Goal: Transaction & Acquisition: Purchase product/service

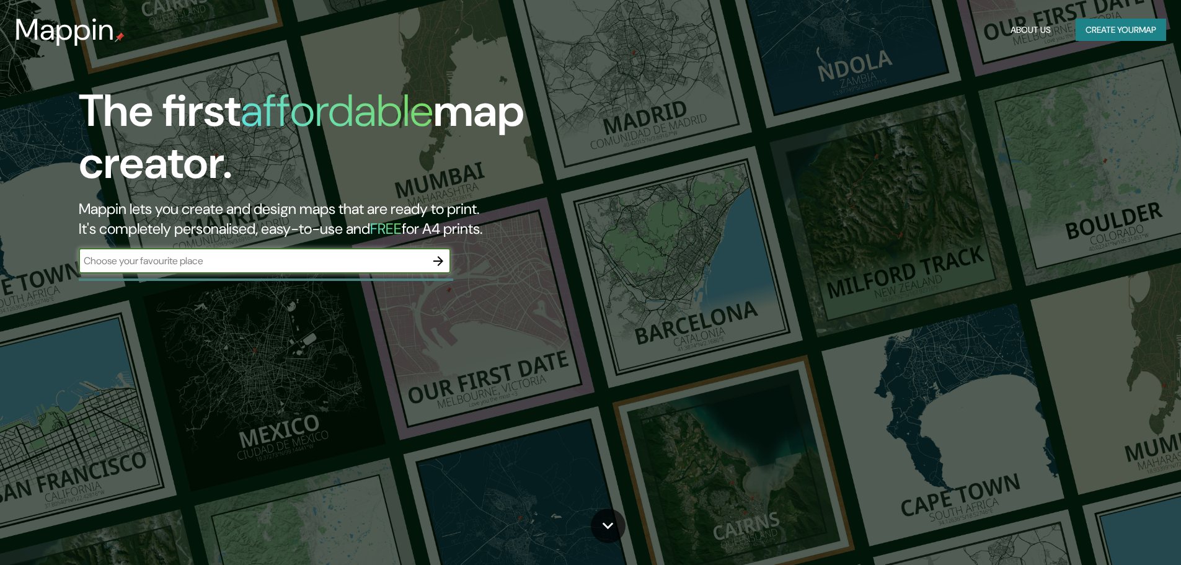
click at [444, 260] on icon "button" at bounding box center [438, 261] width 15 height 15
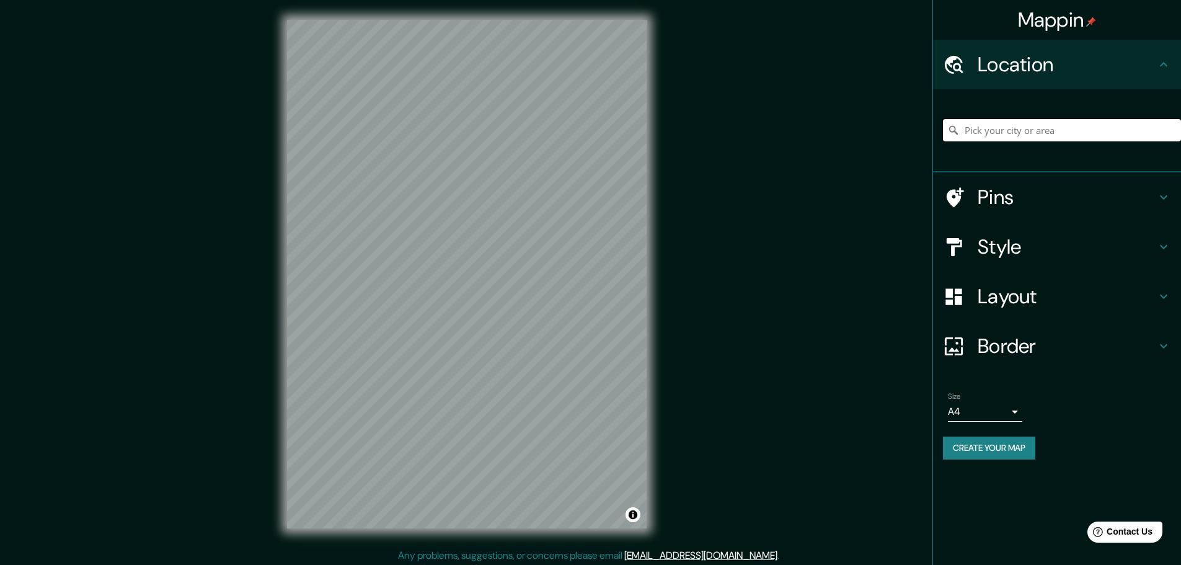
click at [1046, 134] on input "Pick your city or area" at bounding box center [1062, 130] width 238 height 22
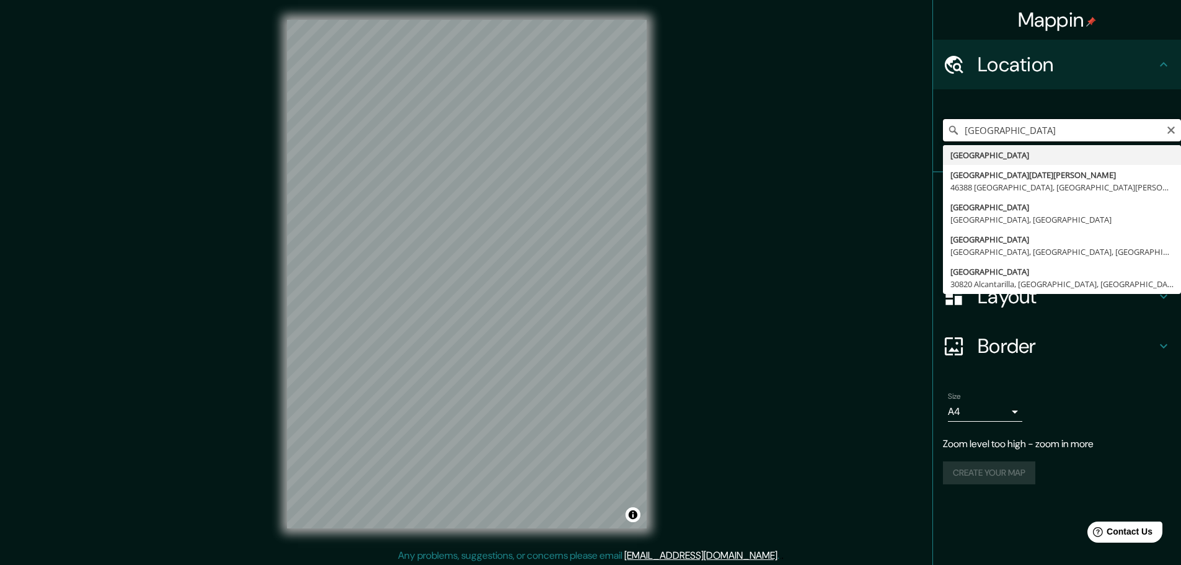
click at [1002, 131] on input "[GEOGRAPHIC_DATA]" at bounding box center [1062, 130] width 238 height 22
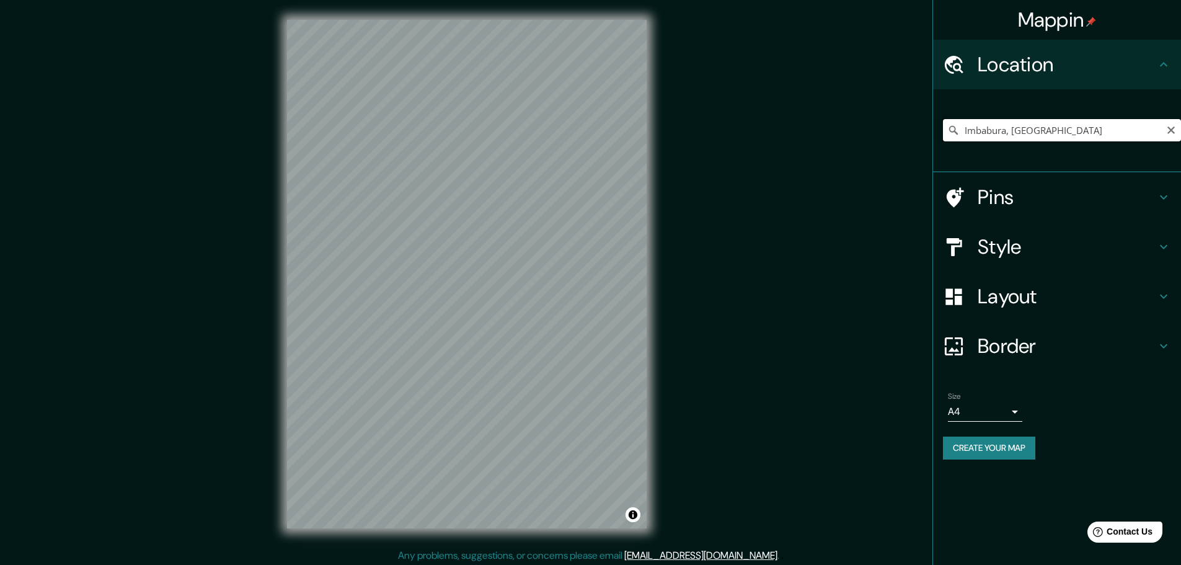
click at [1061, 132] on input "Imbabura, [GEOGRAPHIC_DATA]" at bounding box center [1062, 130] width 238 height 22
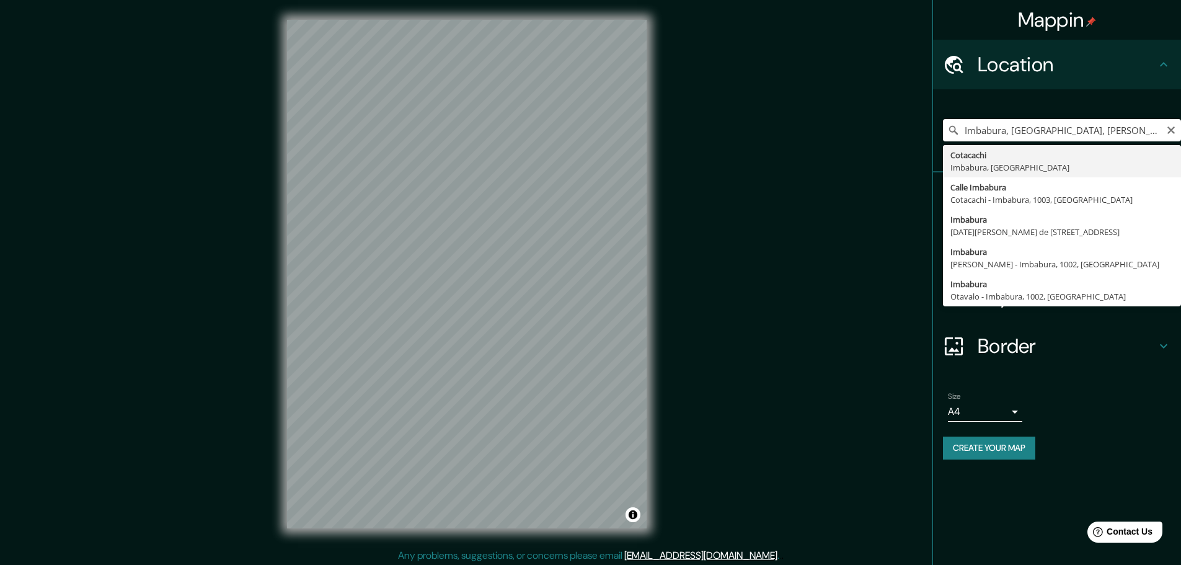
type input "Cotacachi, [GEOGRAPHIC_DATA], [GEOGRAPHIC_DATA]"
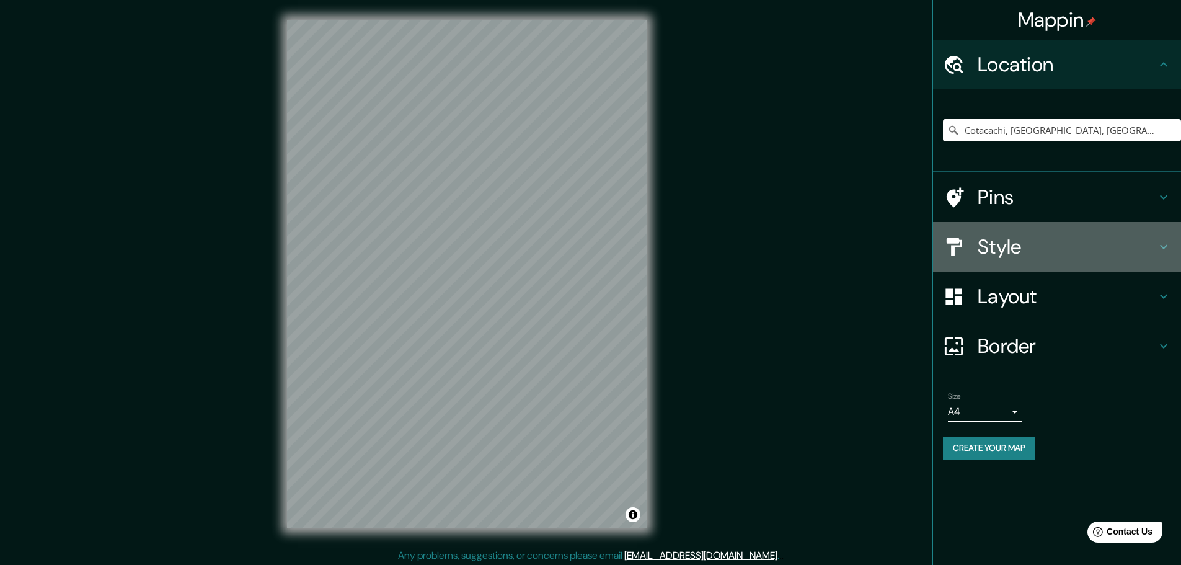
click at [998, 253] on h4 "Style" at bounding box center [1067, 246] width 179 height 25
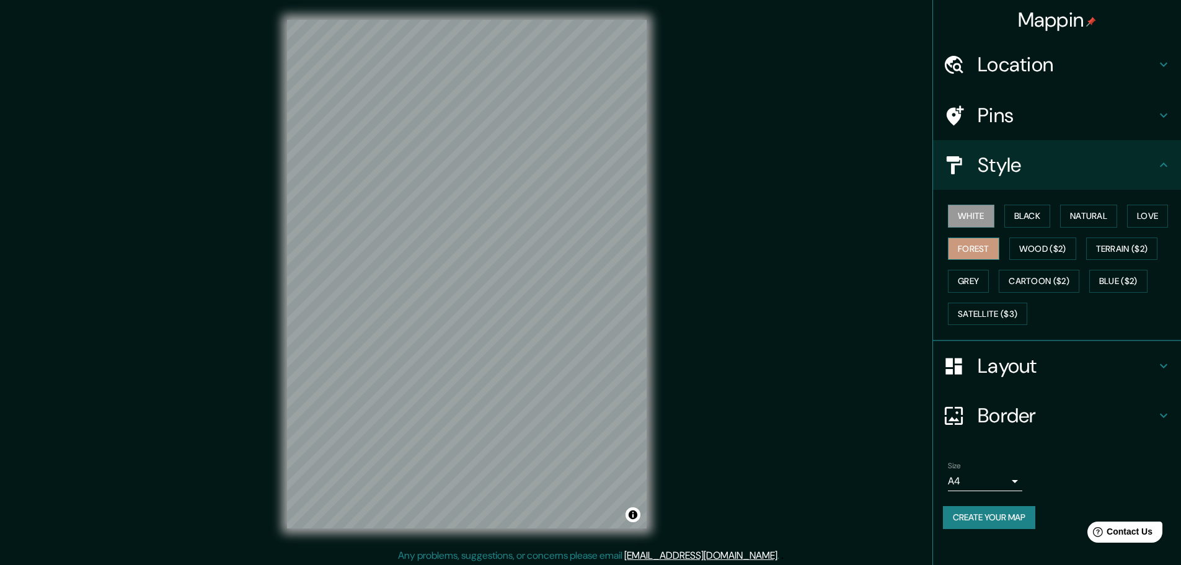
click at [992, 250] on button "Forest" at bounding box center [973, 248] width 51 height 23
click at [986, 219] on button "White" at bounding box center [971, 216] width 46 height 23
click at [1005, 373] on h4 "Layout" at bounding box center [1067, 365] width 179 height 25
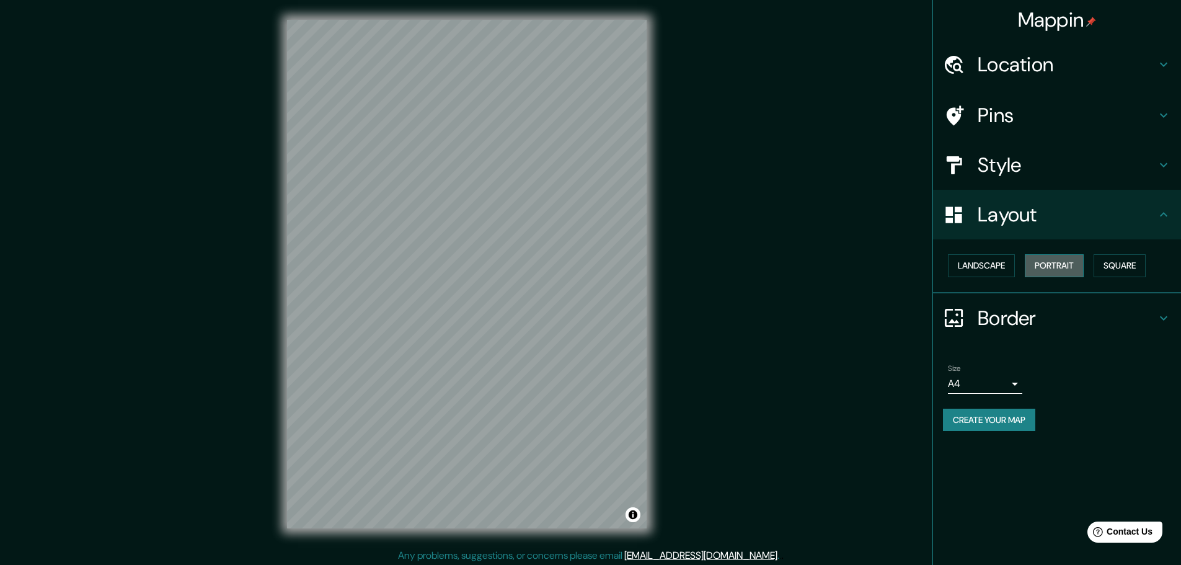
click at [1054, 260] on button "Portrait" at bounding box center [1054, 265] width 59 height 23
click at [1002, 262] on button "Landscape" at bounding box center [981, 265] width 67 height 23
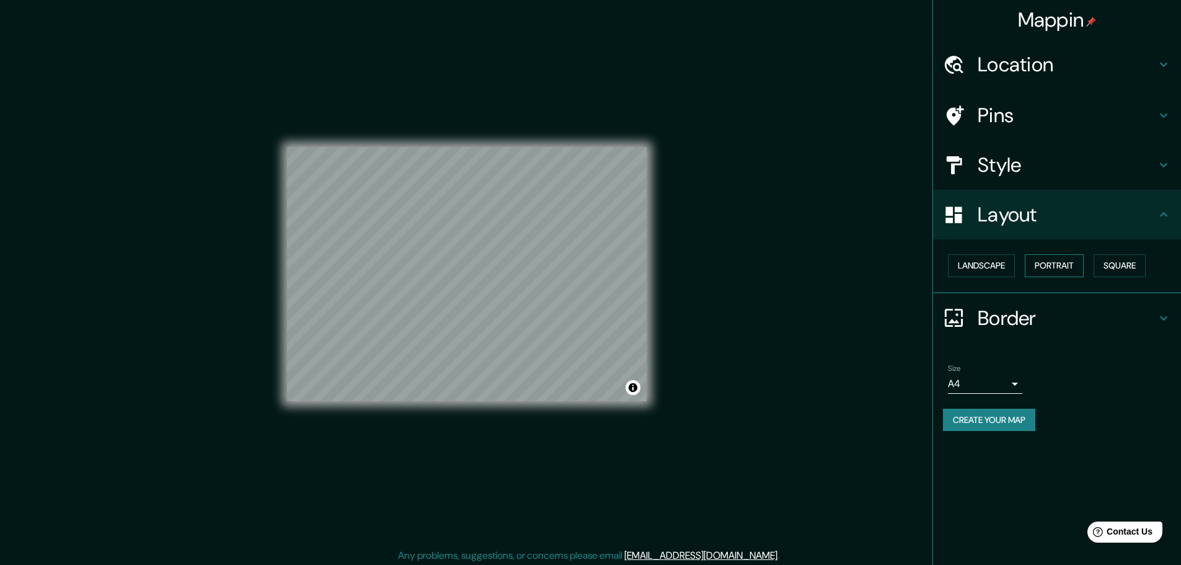
click at [1051, 266] on button "Portrait" at bounding box center [1054, 265] width 59 height 23
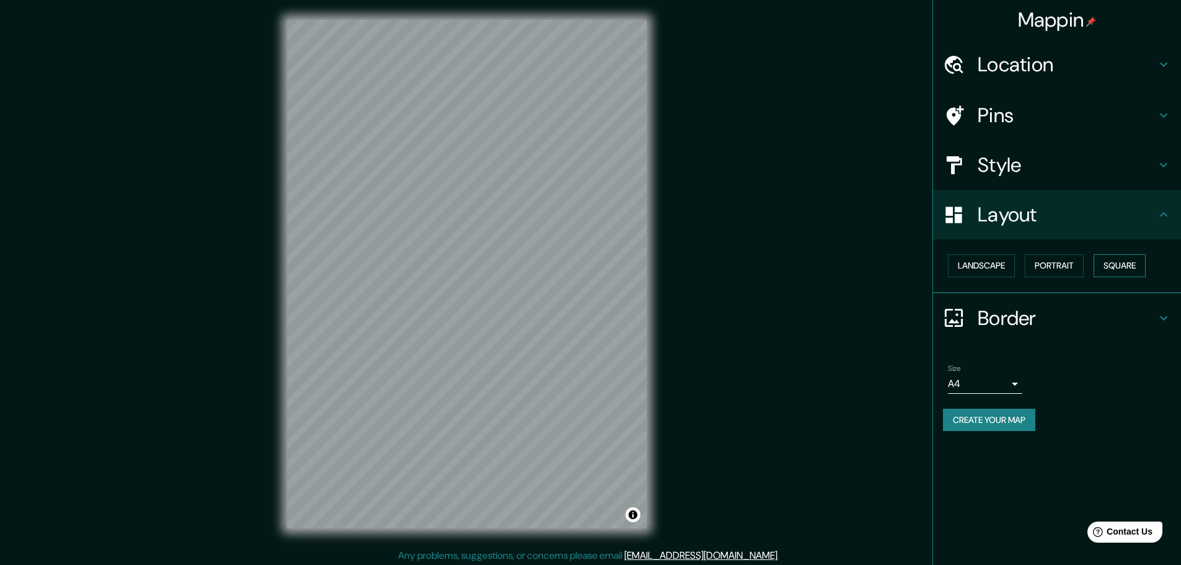
click at [1119, 260] on button "Square" at bounding box center [1119, 265] width 52 height 23
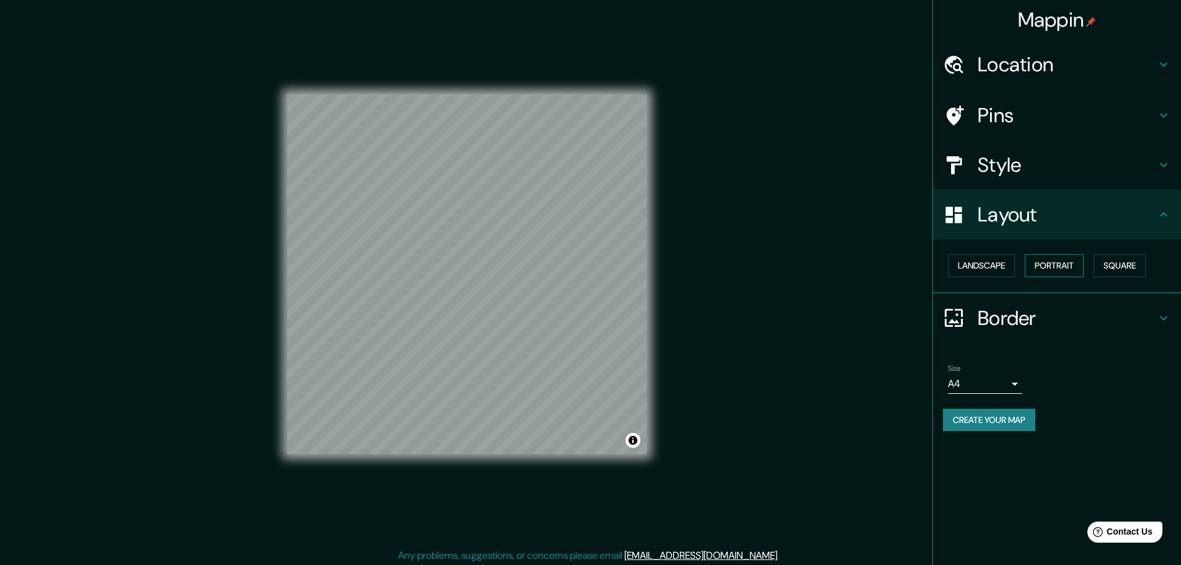
click at [1050, 273] on button "Portrait" at bounding box center [1054, 265] width 59 height 23
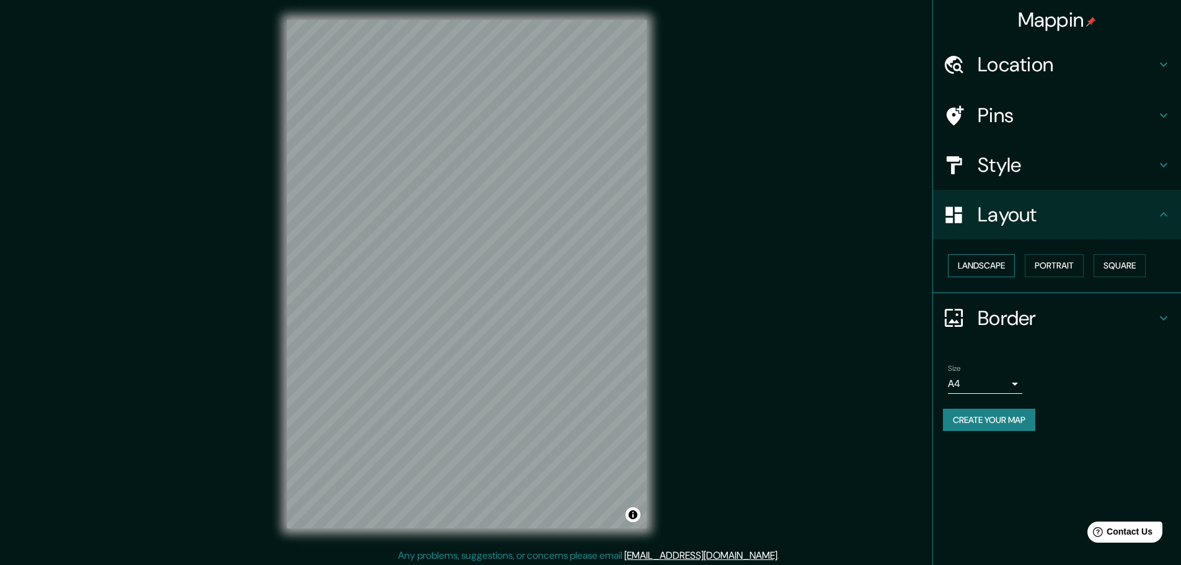
click at [983, 268] on button "Landscape" at bounding box center [981, 265] width 67 height 23
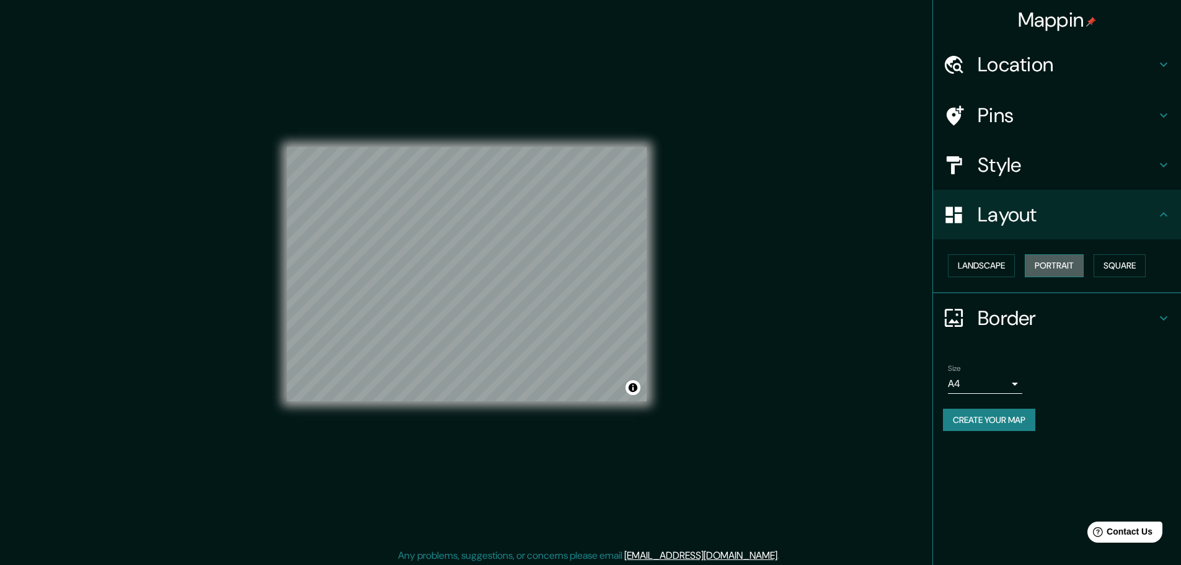
click at [1044, 269] on button "Portrait" at bounding box center [1054, 265] width 59 height 23
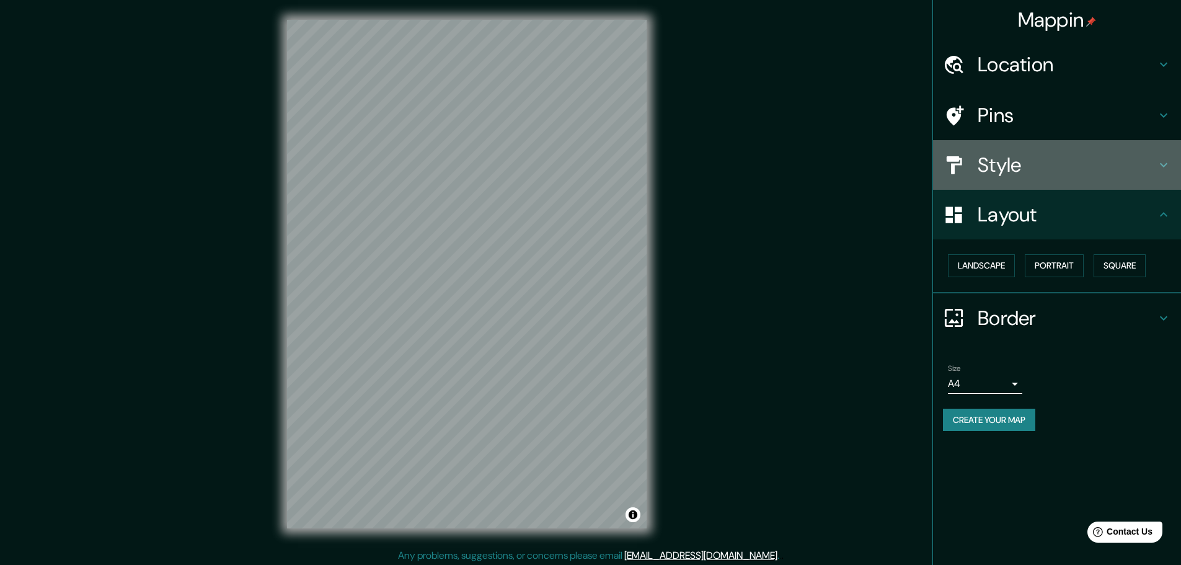
click at [985, 170] on h4 "Style" at bounding box center [1067, 164] width 179 height 25
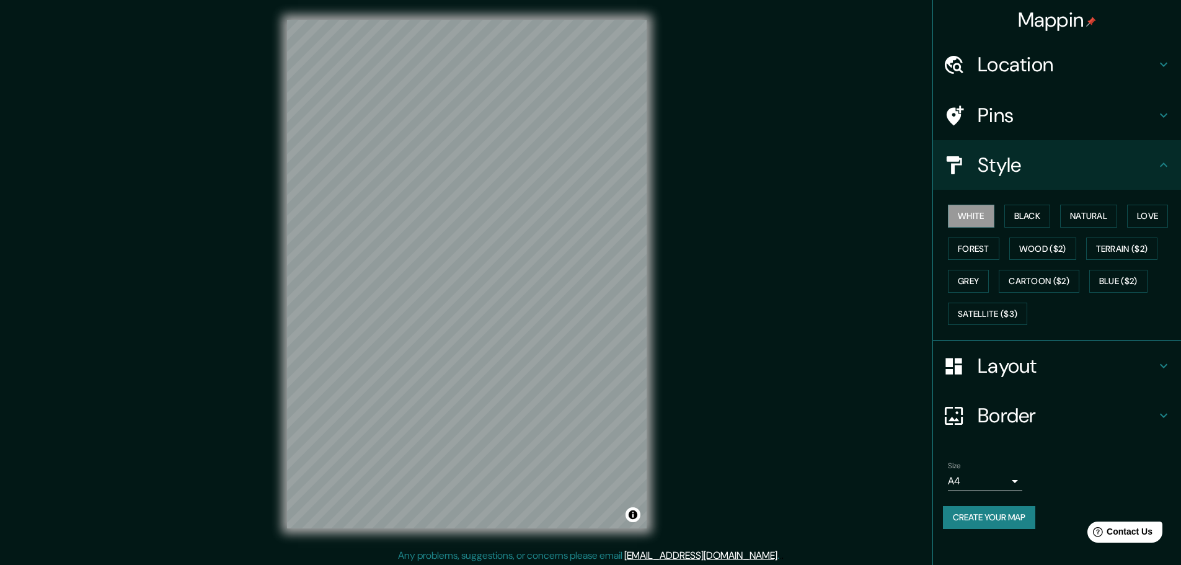
click at [991, 113] on h4 "Pins" at bounding box center [1067, 115] width 179 height 25
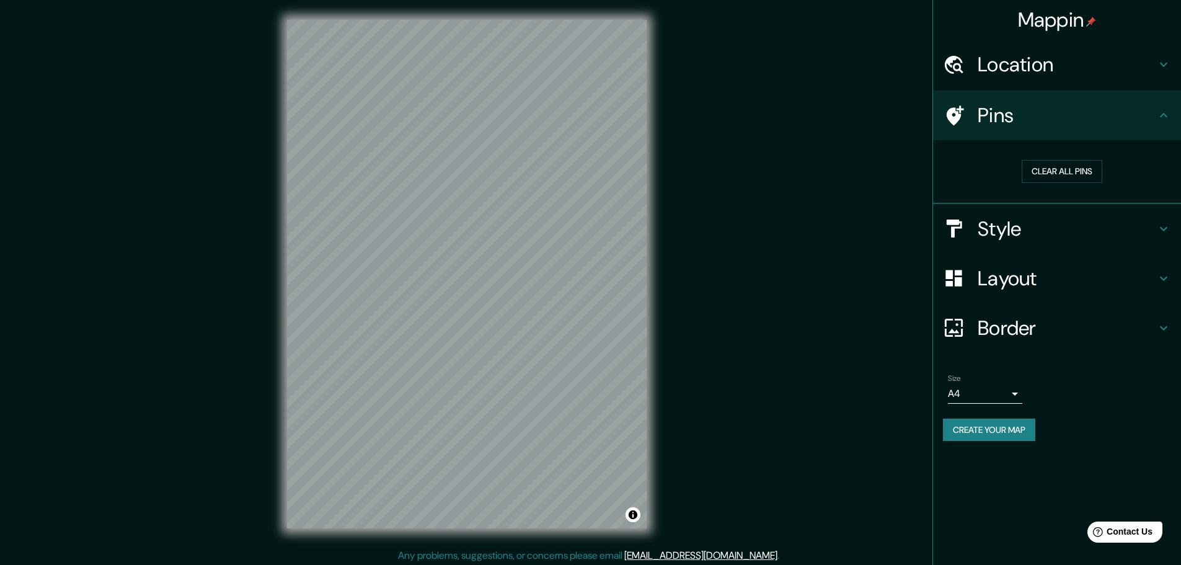
click at [991, 114] on h4 "Pins" at bounding box center [1067, 115] width 179 height 25
